Goal: Contribute content: Contribute content

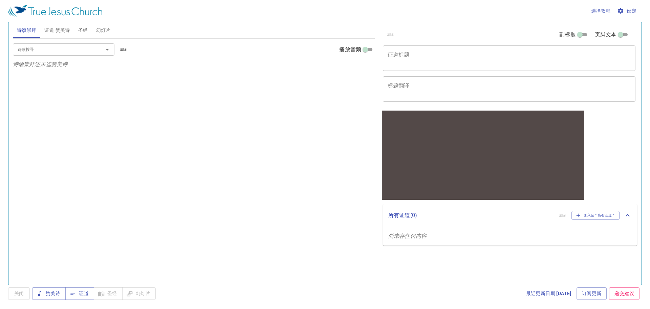
click at [56, 47] on input "诗歌搜寻" at bounding box center [54, 49] width 78 height 8
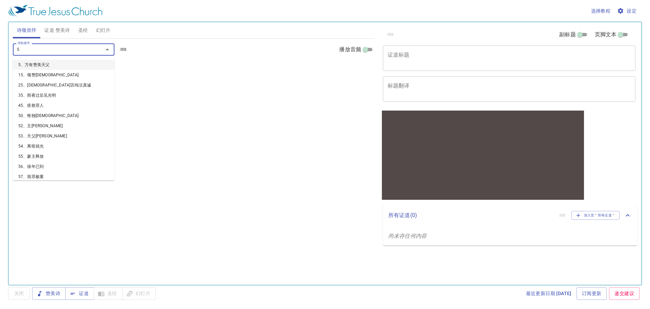
type input "50"
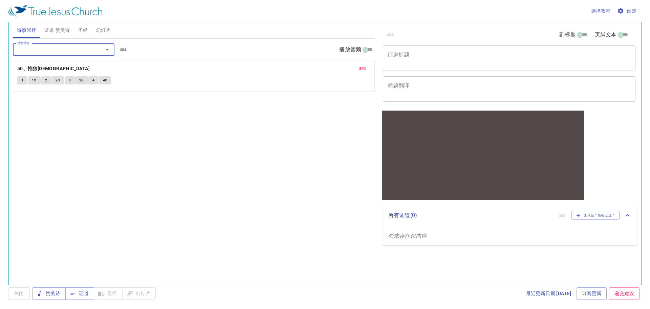
click at [23, 79] on span "1" at bounding box center [22, 80] width 2 height 6
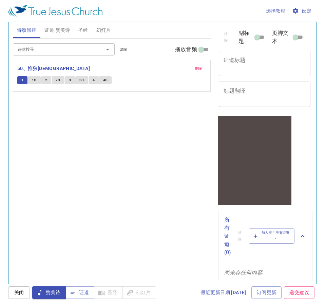
click at [34, 81] on span "1C" at bounding box center [34, 80] width 5 height 6
click at [26, 82] on button "1" at bounding box center [22, 80] width 10 height 8
click at [34, 82] on span "1C" at bounding box center [34, 80] width 5 height 6
click at [43, 82] on button "2" at bounding box center [46, 80] width 10 height 8
click at [61, 81] on button "2C" at bounding box center [57, 80] width 13 height 8
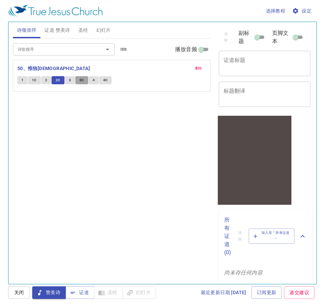
click at [78, 81] on button "3C" at bounding box center [81, 80] width 13 height 8
click at [93, 81] on span "4" at bounding box center [93, 80] width 2 height 6
click at [109, 81] on button "4C" at bounding box center [105, 80] width 13 height 8
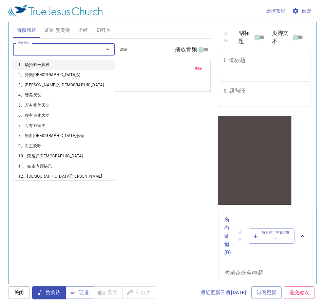
click at [90, 50] on input "诗歌搜寻" at bounding box center [54, 49] width 78 height 8
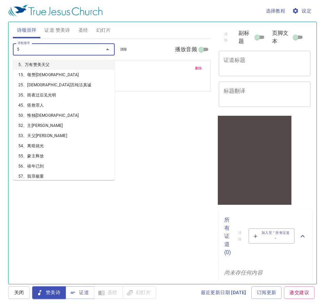
type input "55"
type input "58"
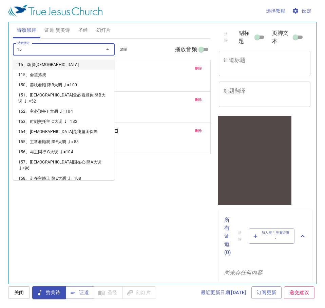
type input "158"
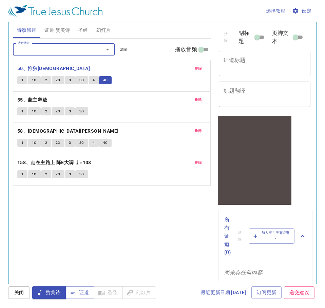
click at [54, 143] on button "2C" at bounding box center [57, 143] width 13 height 8
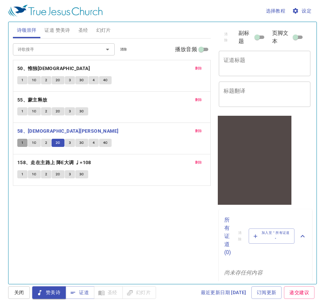
click at [18, 143] on button "1" at bounding box center [22, 143] width 10 height 8
click at [58, 33] on span "证道 赞美诗" at bounding box center [56, 30] width 25 height 8
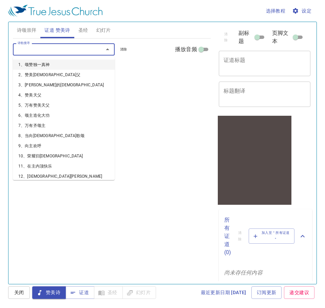
click at [61, 50] on input "诗歌搜寻" at bounding box center [54, 49] width 78 height 8
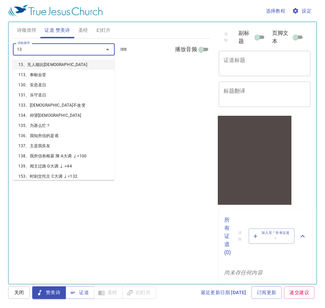
type input "130"
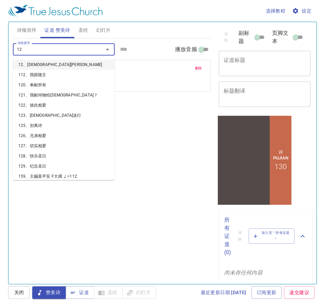
type input "127"
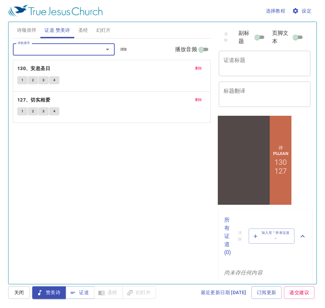
click at [26, 111] on button "1" at bounding box center [22, 111] width 10 height 8
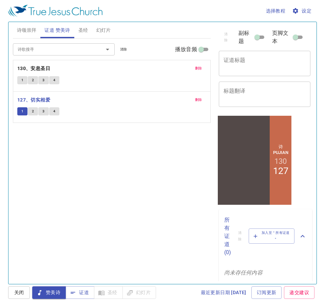
click at [37, 113] on button "2" at bounding box center [33, 111] width 10 height 8
click at [44, 113] on span "3" at bounding box center [43, 111] width 2 height 6
click at [57, 113] on button "4" at bounding box center [54, 111] width 10 height 8
click at [51, 49] on input "诗歌搜寻" at bounding box center [54, 49] width 78 height 8
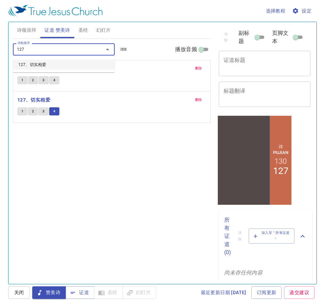
type input "127"
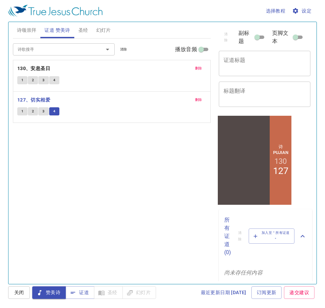
click at [64, 152] on div "诗歌搜寻 诗歌搜寻 清除 播放音频 删除 130、安息圣日 1 2 3 4 删除 127、切实相爱 1 2 3 4" at bounding box center [111, 159] width 197 height 240
click at [82, 31] on span "圣经" at bounding box center [83, 30] width 10 height 8
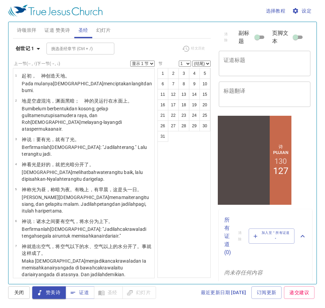
click at [55, 29] on span "证道 赞美诗" at bounding box center [56, 30] width 25 height 8
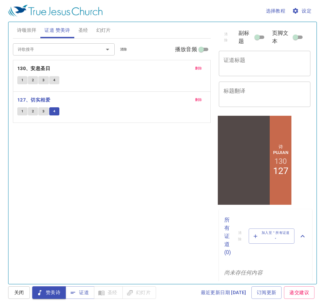
click at [80, 29] on span "圣经" at bounding box center [83, 30] width 10 height 8
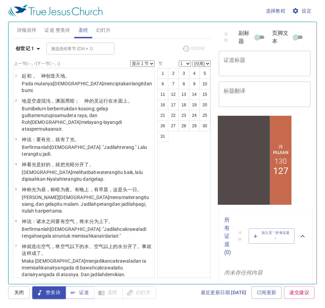
click at [33, 49] on b "创世记 1" at bounding box center [25, 48] width 19 height 8
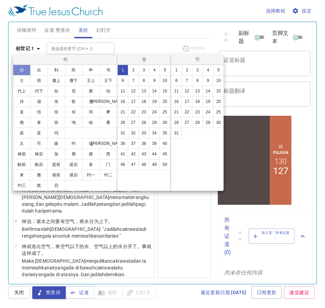
click at [23, 69] on button "创" at bounding box center [22, 70] width 18 height 11
click at [151, 70] on button "4" at bounding box center [154, 70] width 11 height 11
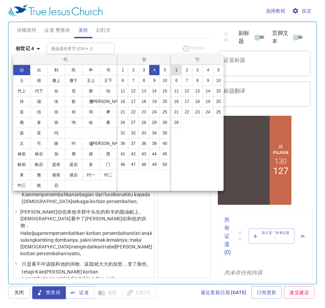
click at [174, 70] on button "1" at bounding box center [176, 70] width 11 height 11
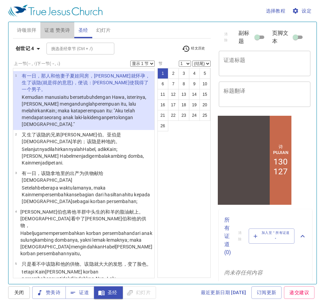
click at [56, 32] on span "证道 赞美诗" at bounding box center [56, 30] width 25 height 8
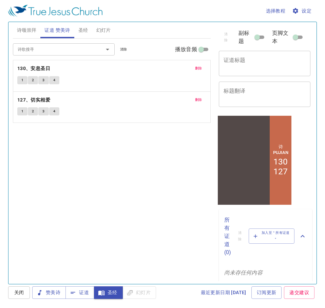
click at [22, 32] on span "诗颂崇拜" at bounding box center [27, 30] width 20 height 8
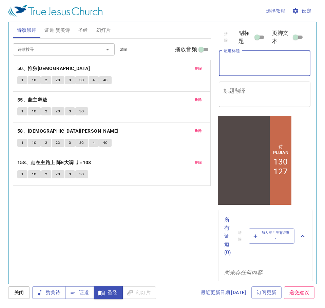
click at [242, 64] on textarea "证道标题" at bounding box center [264, 63] width 82 height 13
click at [244, 93] on textarea "标题翻译" at bounding box center [264, 94] width 82 height 13
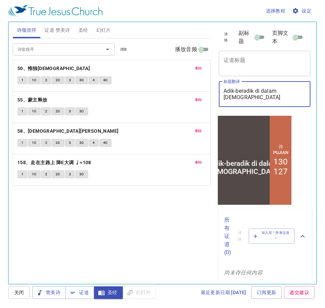
type textarea "Adik-beradik di dalam [DEMOGRAPHIC_DATA]"
click at [297, 144] on div "清除 副标题 页脚文本 证道标题 x 证道标题 标题翻译 Adik-beradik di dalam Alkitab x 标题翻译 副标题 x 副标题 副标题…" at bounding box center [263, 150] width 101 height 262
click at [273, 64] on textarea "证道标题" at bounding box center [264, 63] width 82 height 13
click at [261, 66] on textarea "证道标题" at bounding box center [264, 63] width 82 height 13
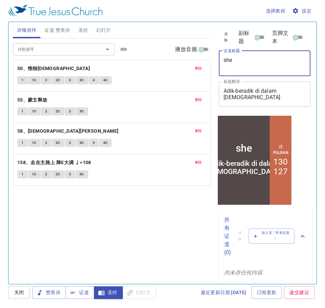
type textarea "shen"
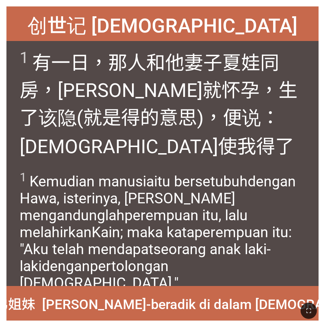
click at [47, 216] on div at bounding box center [162, 310] width 325 height 33
